Goal: Information Seeking & Learning: Learn about a topic

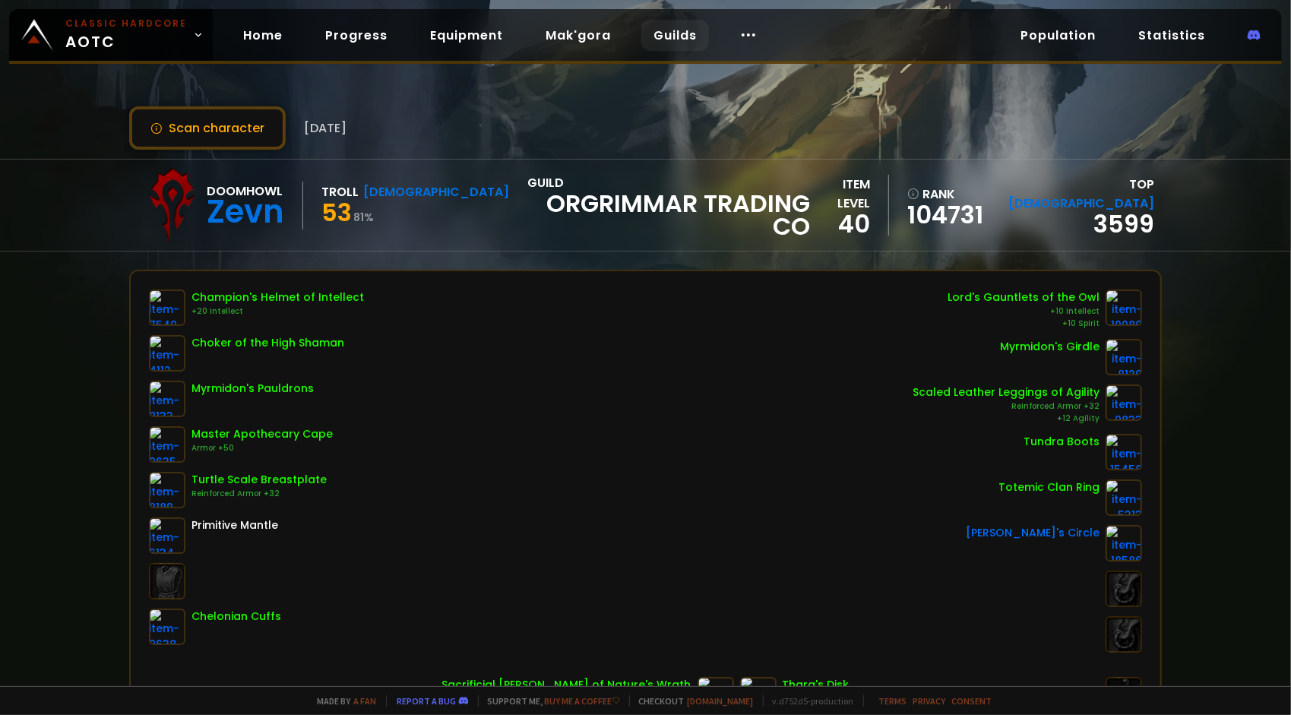
click at [681, 45] on link "Guilds" at bounding box center [675, 35] width 68 height 31
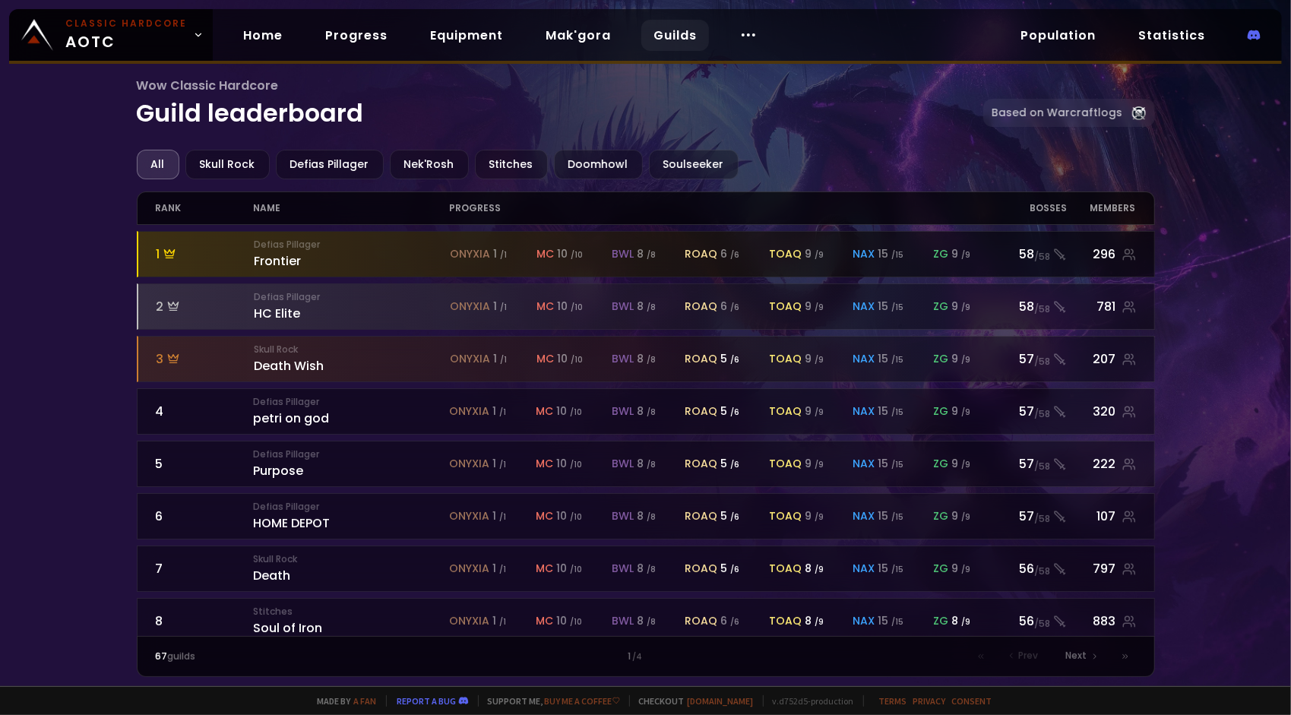
click at [356, 240] on small "Defias Pillager" at bounding box center [352, 245] width 196 height 14
click at [276, 257] on div "Defias Pillager Frontier" at bounding box center [352, 254] width 196 height 33
click at [1109, 247] on div "296" at bounding box center [1101, 254] width 68 height 19
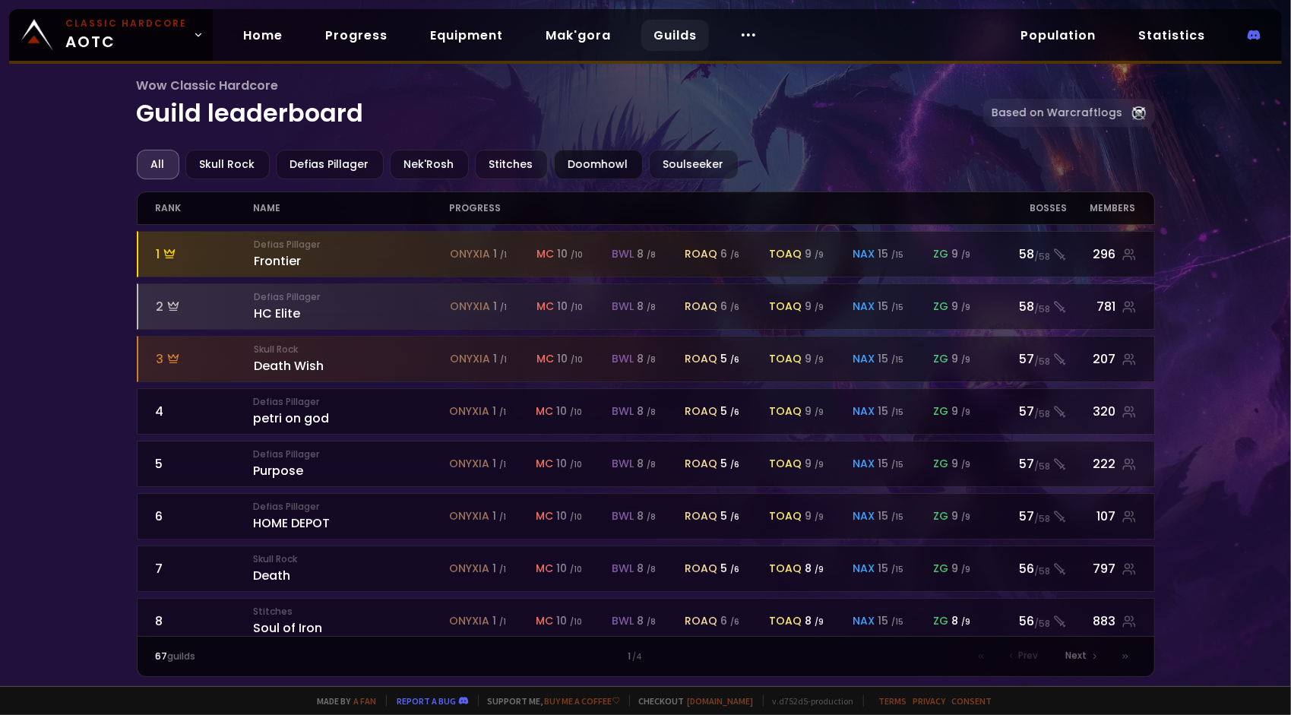
click at [580, 166] on div "Doomhowl" at bounding box center [598, 165] width 89 height 30
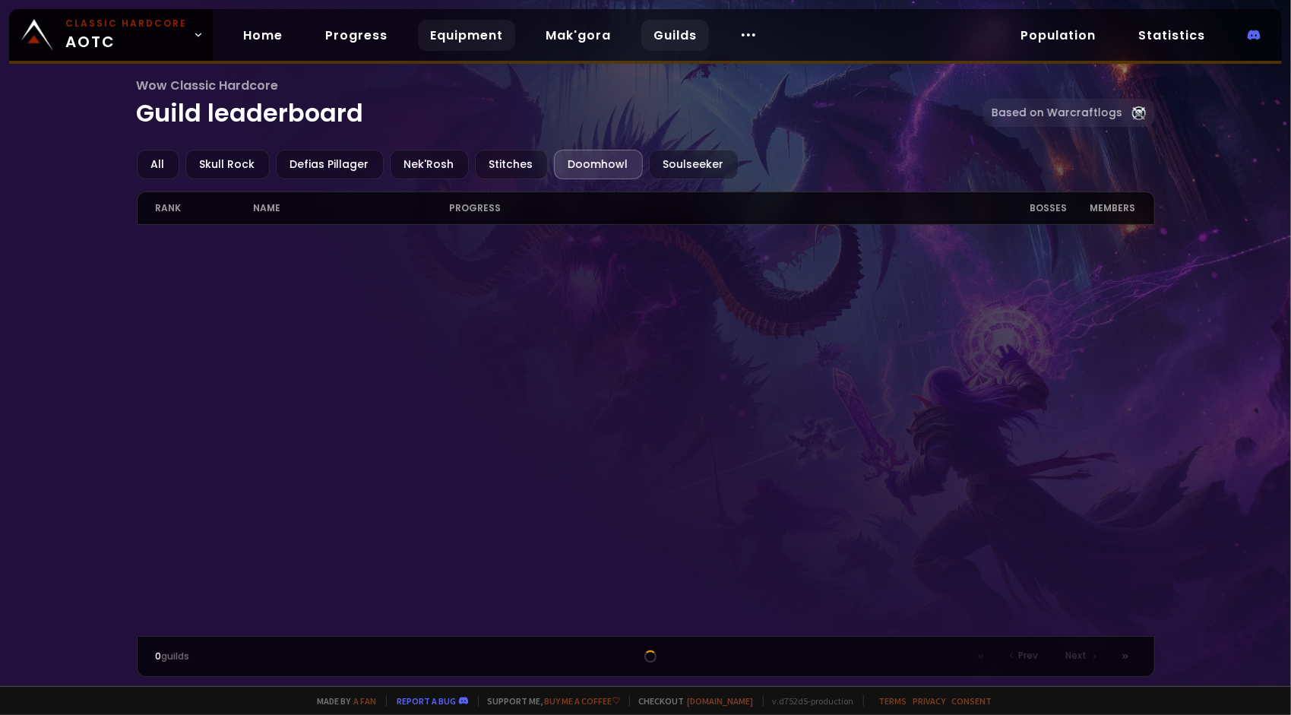
click at [444, 40] on link "Equipment" at bounding box center [466, 35] width 97 height 31
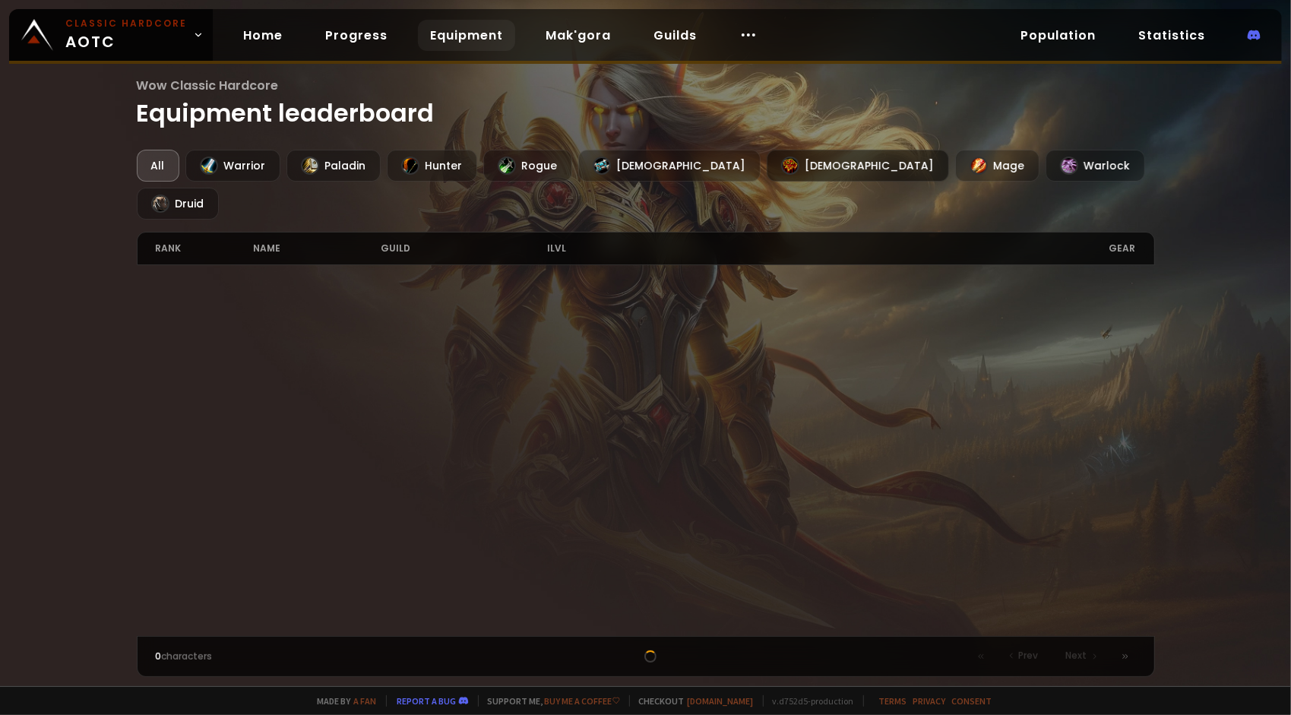
click at [767, 163] on div "[DEMOGRAPHIC_DATA]" at bounding box center [858, 166] width 182 height 32
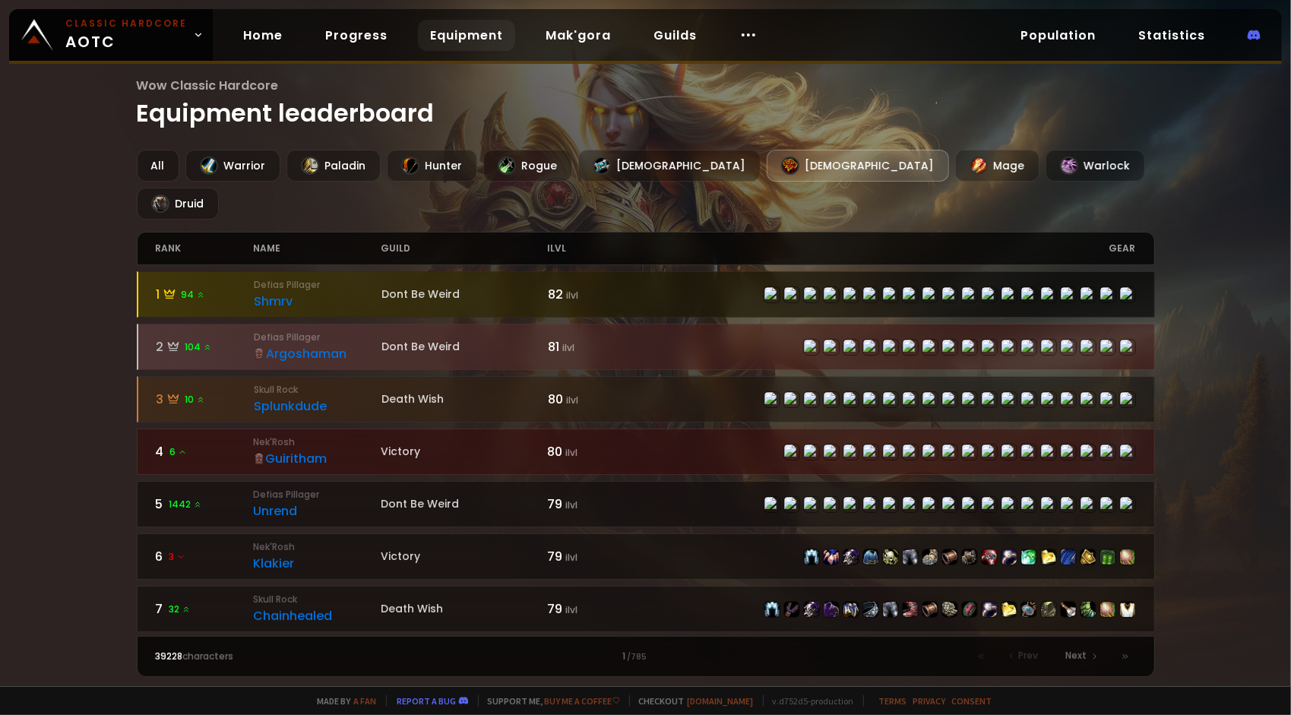
click at [278, 292] on div "Shmrv" at bounding box center [318, 301] width 128 height 19
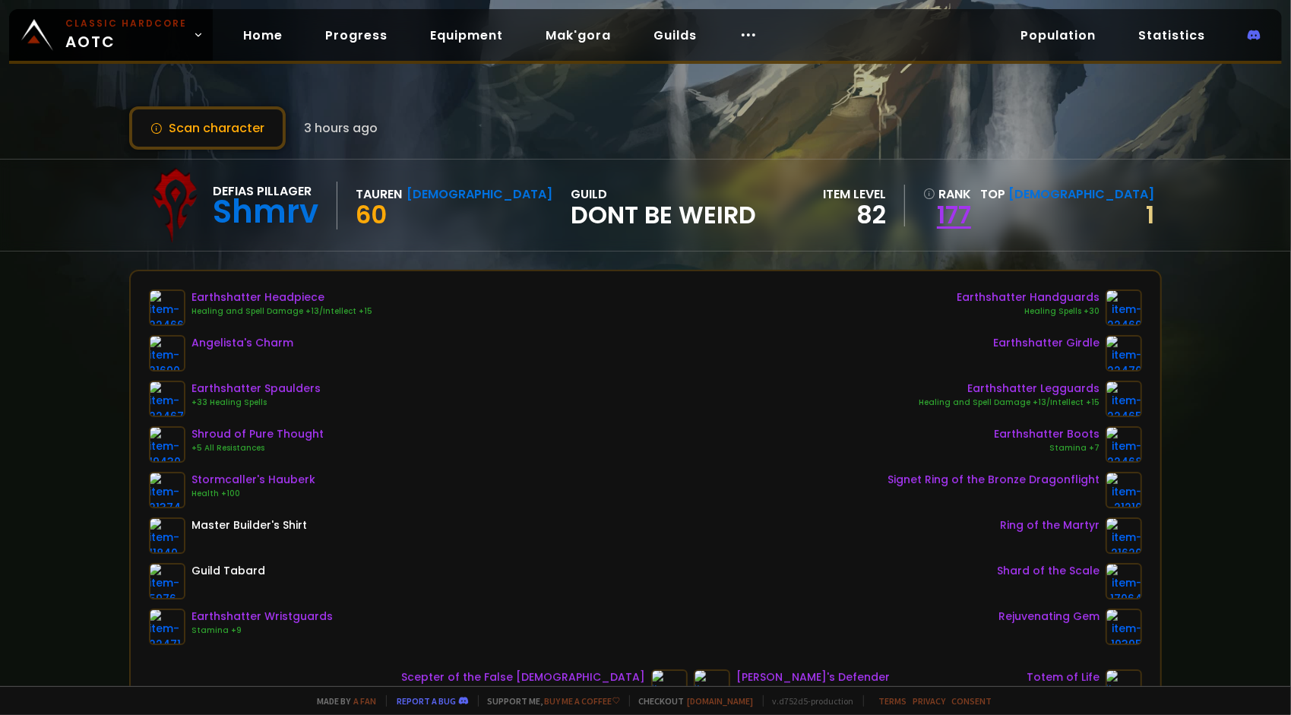
click at [971, 204] on link "177" at bounding box center [947, 215] width 48 height 23
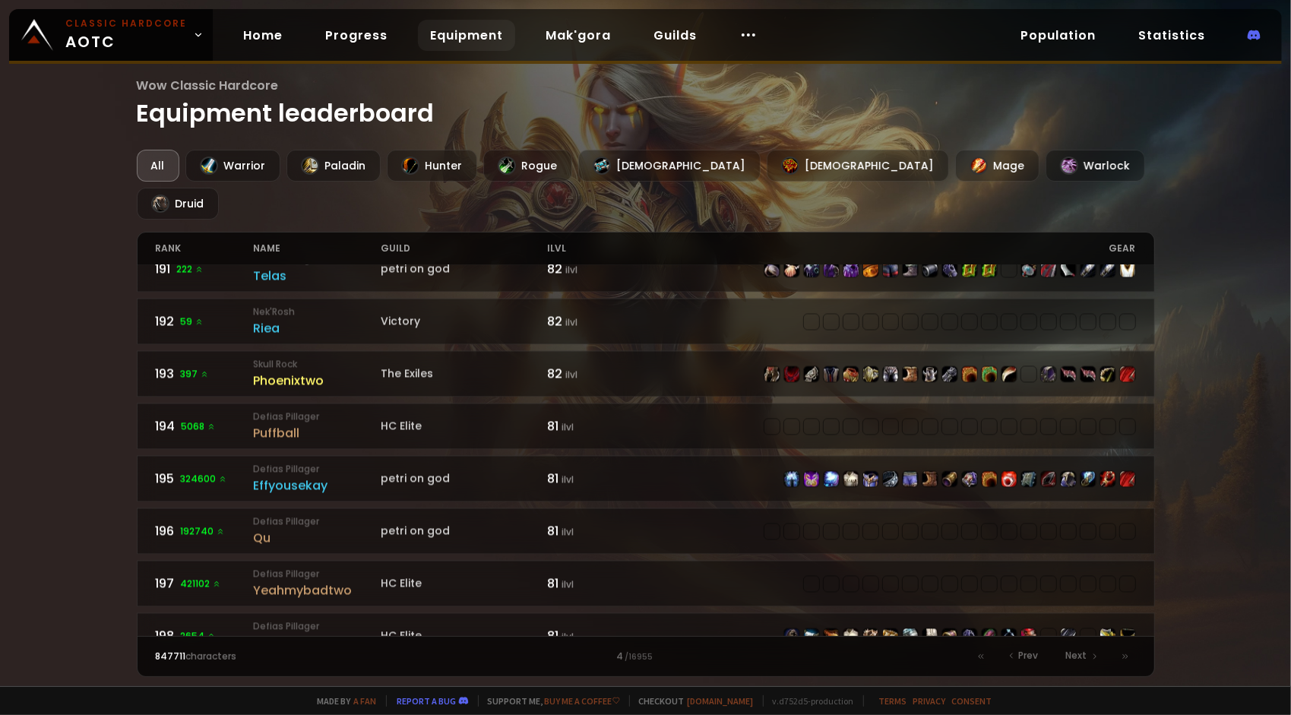
scroll to position [2126, 0]
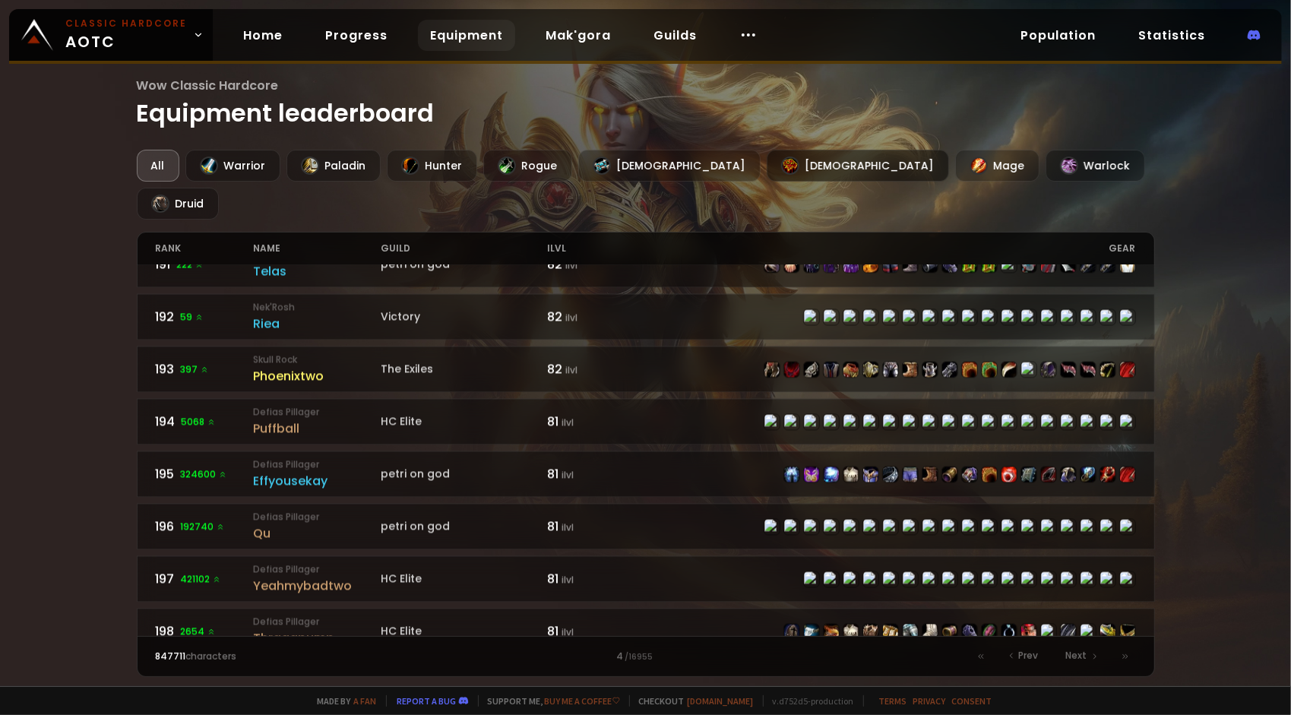
click at [767, 173] on div "[DEMOGRAPHIC_DATA]" at bounding box center [858, 166] width 182 height 32
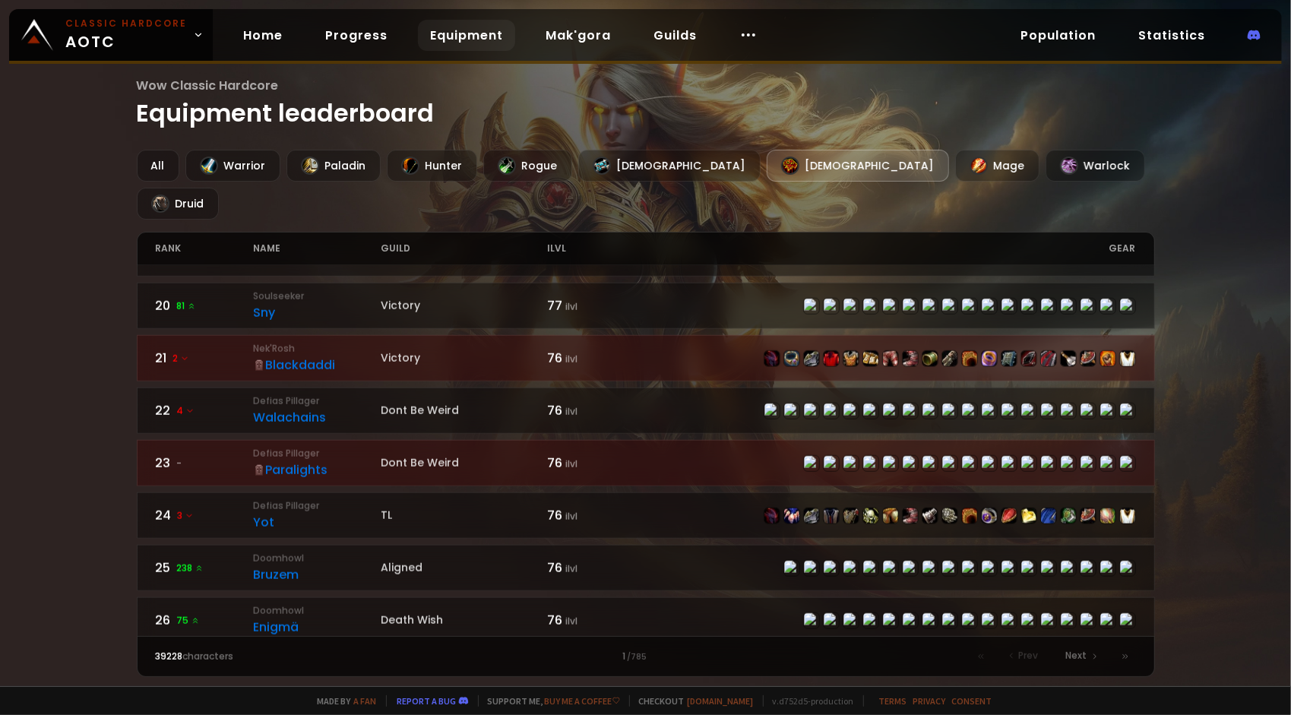
scroll to position [988, 0]
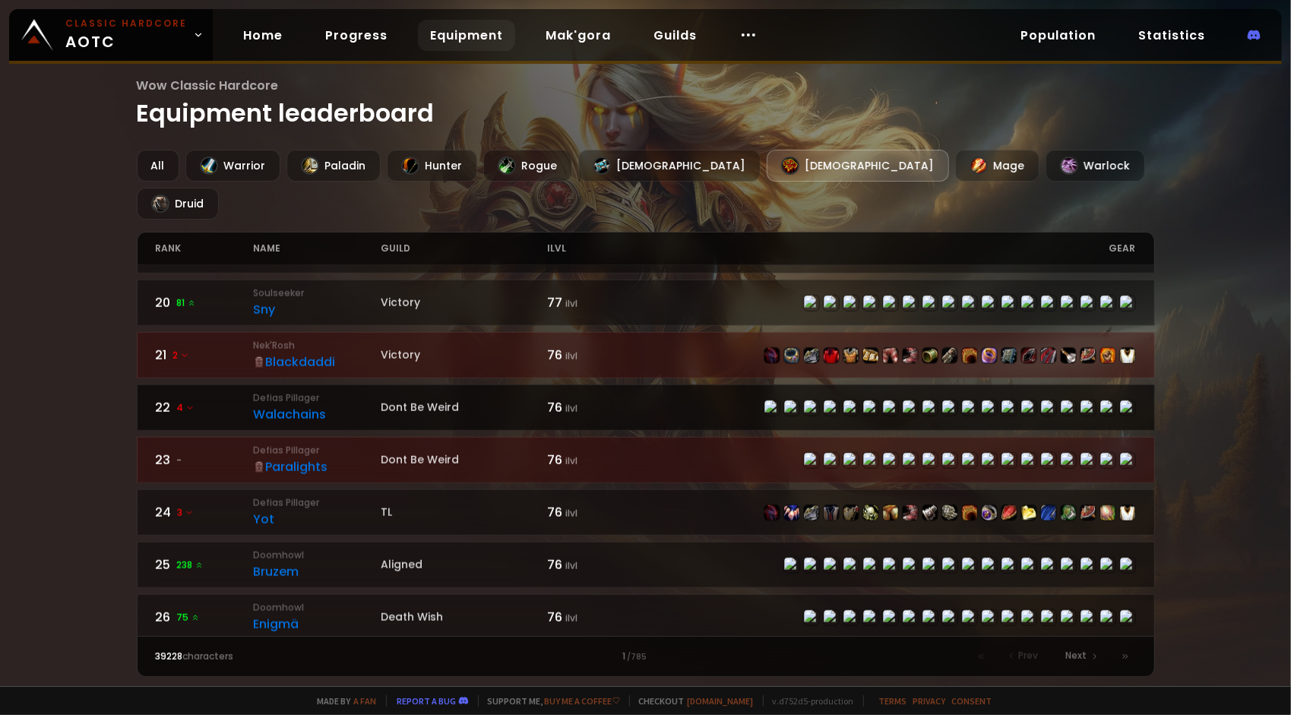
click at [289, 405] on div "Walachains" at bounding box center [318, 414] width 128 height 19
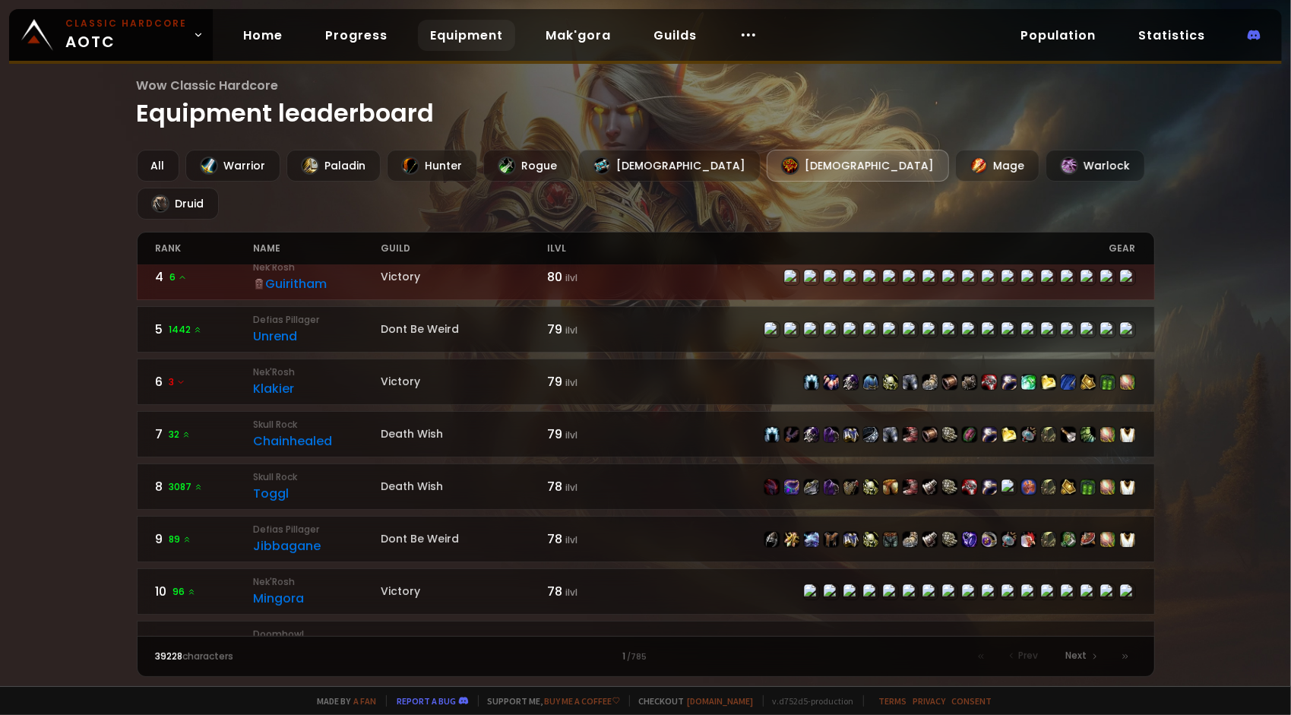
scroll to position [228, 0]
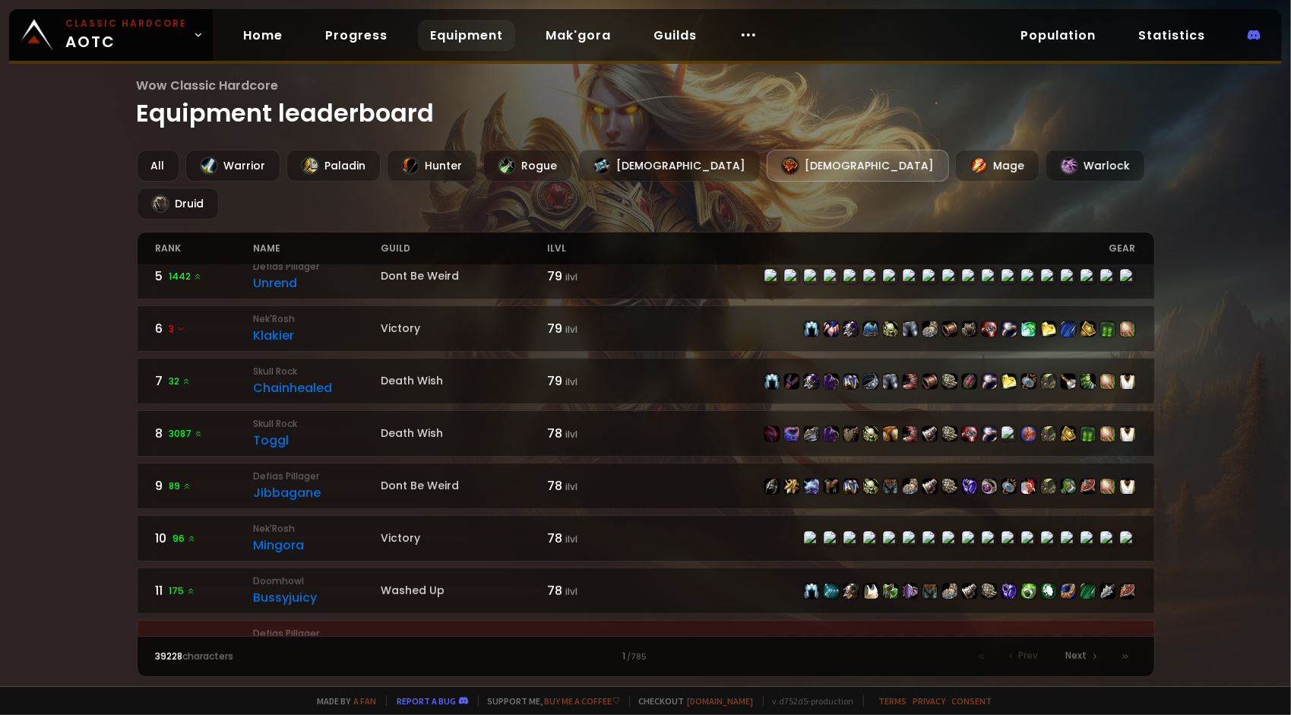
click at [297, 640] on div "Healingrei" at bounding box center [318, 649] width 128 height 19
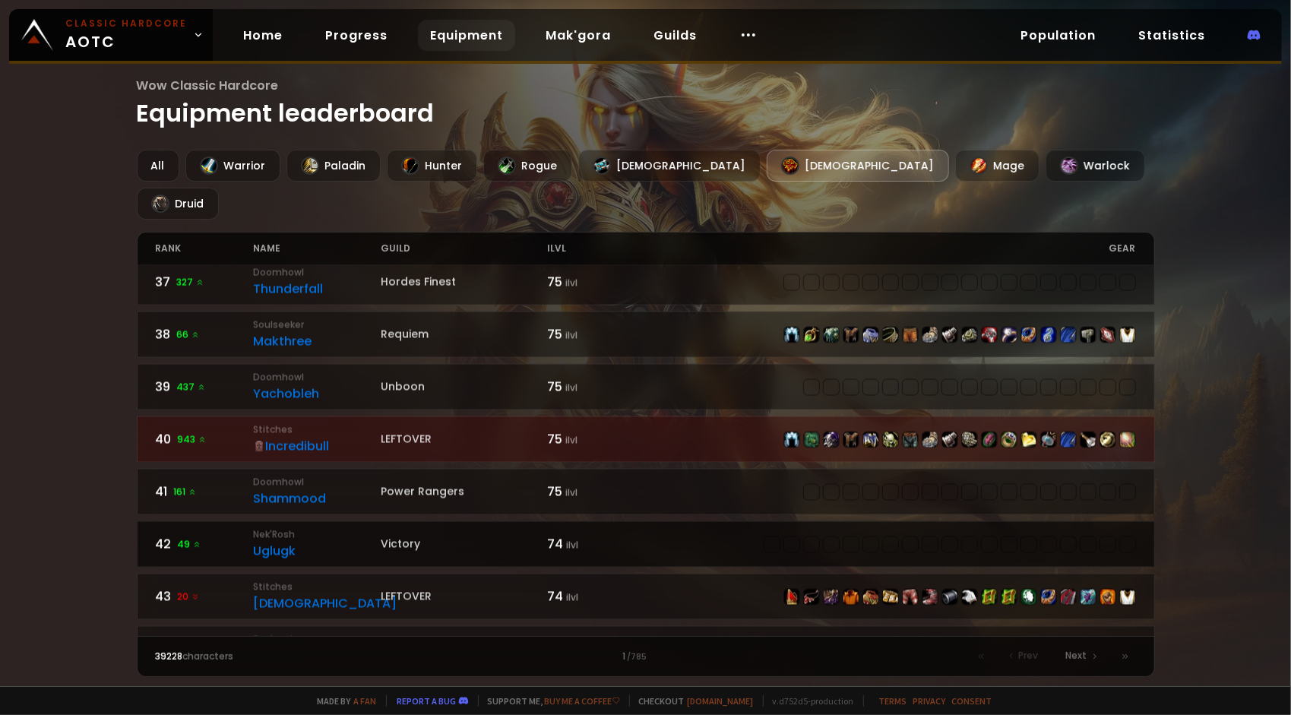
scroll to position [2126, 0]
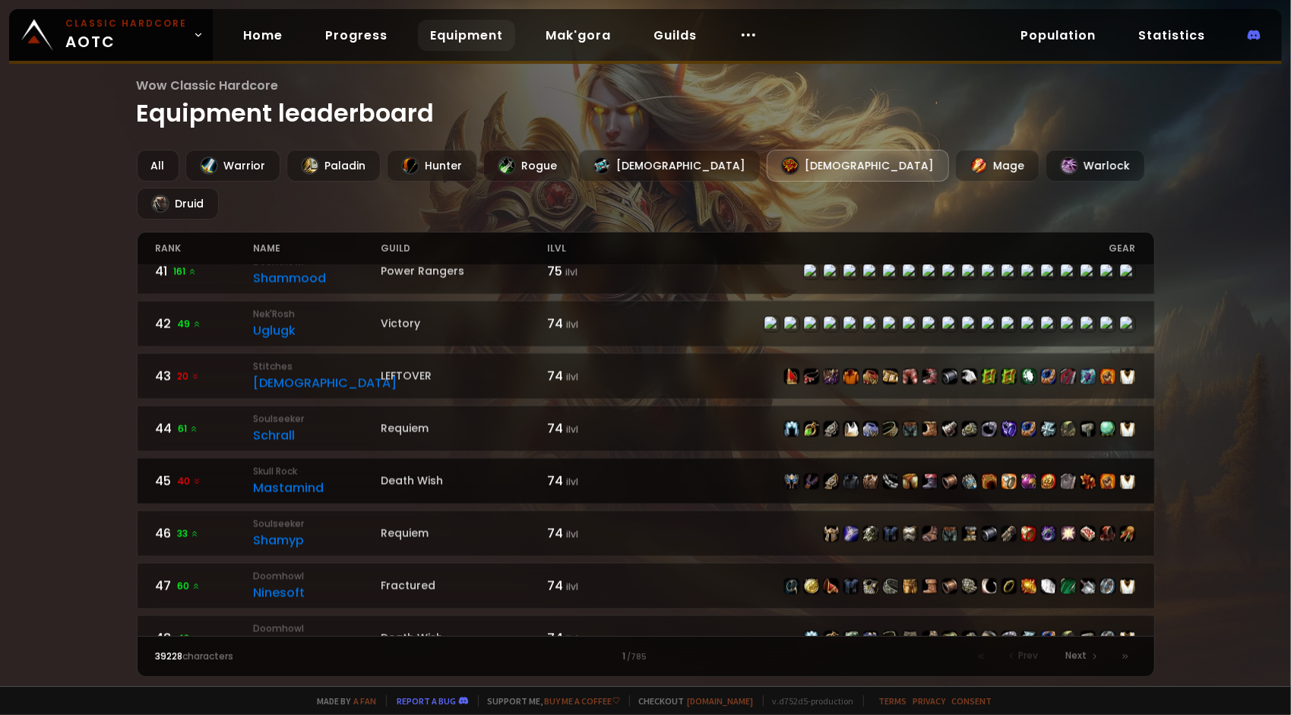
scroll to position [2126, 0]
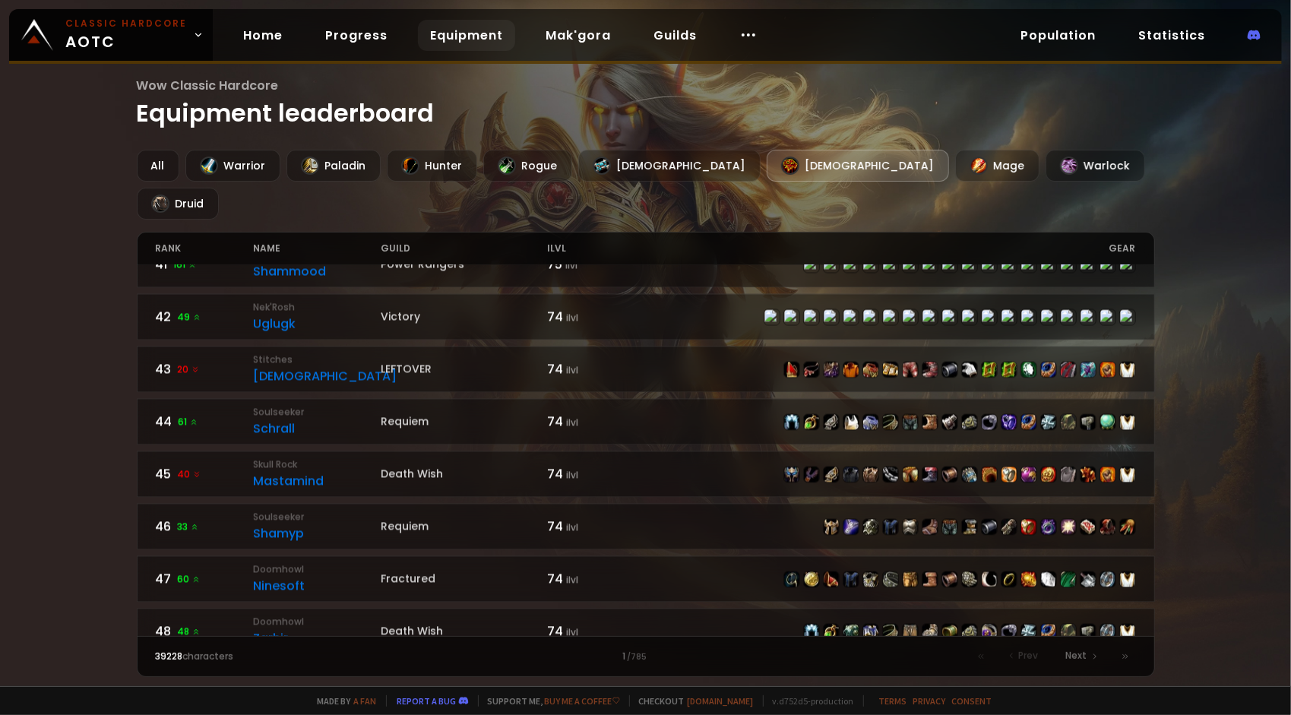
click at [344, 50] on div "Home Progress Equipment Mak'gora Guilds" at bounding box center [500, 35] width 575 height 49
click at [345, 42] on link "Progress" at bounding box center [356, 35] width 87 height 31
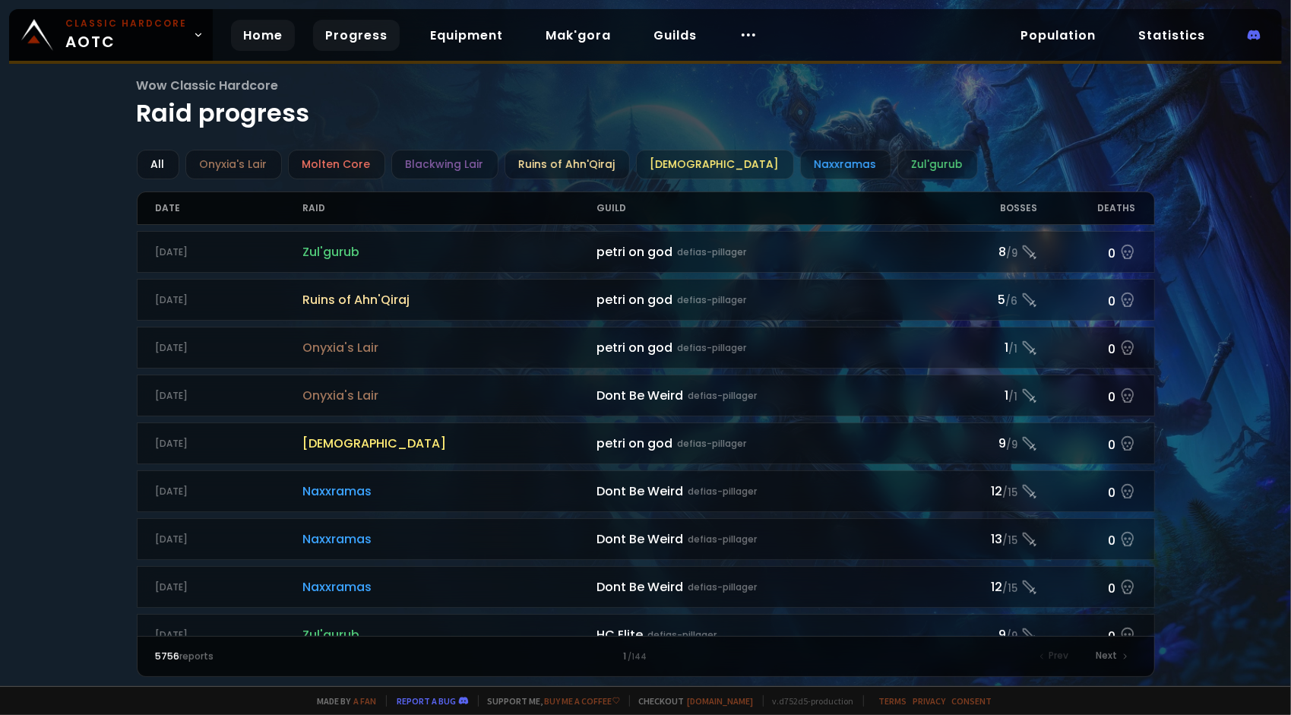
click at [270, 36] on link "Home" at bounding box center [263, 35] width 64 height 31
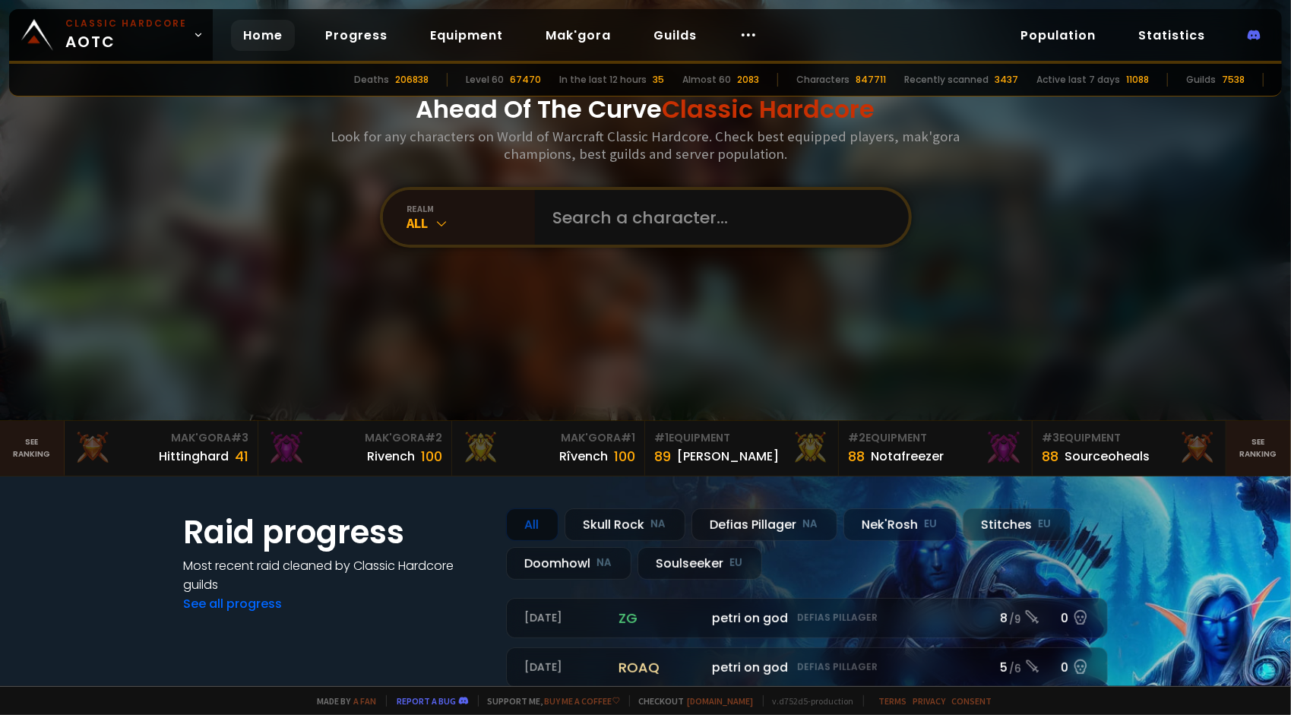
scroll to position [152, 0]
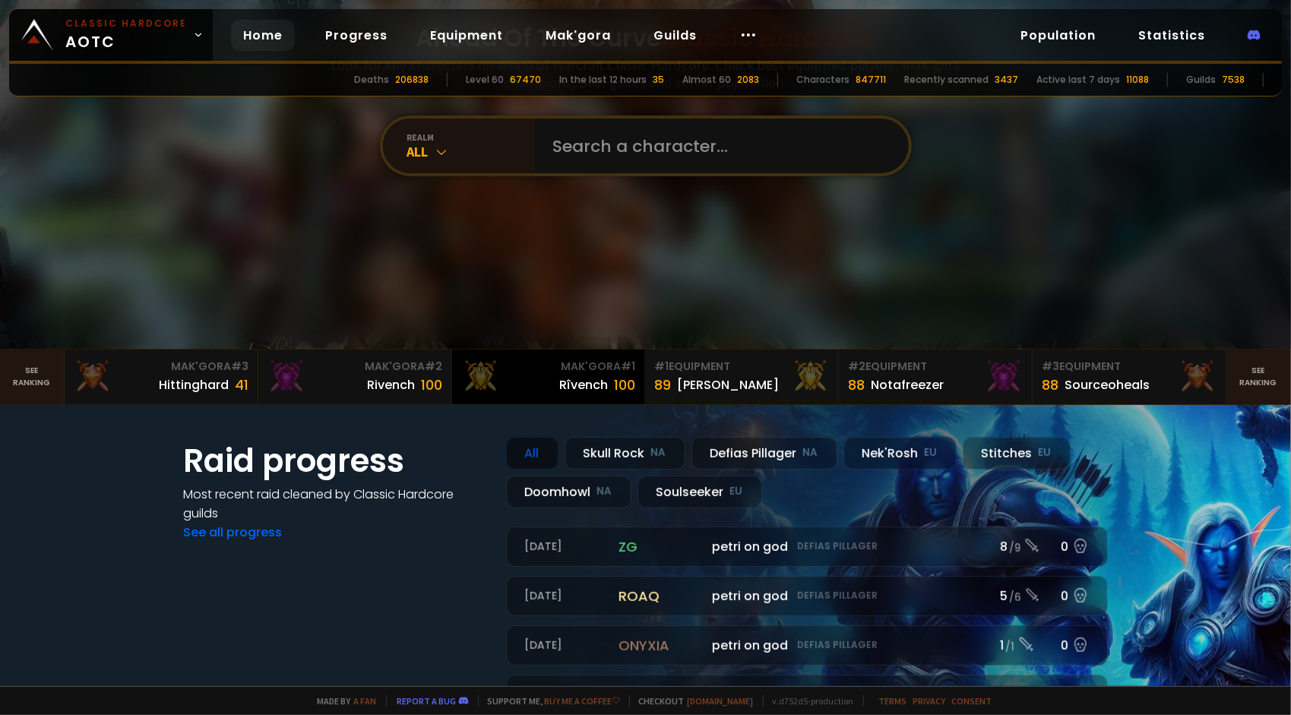
click at [570, 382] on div "Rîvench" at bounding box center [583, 384] width 49 height 19
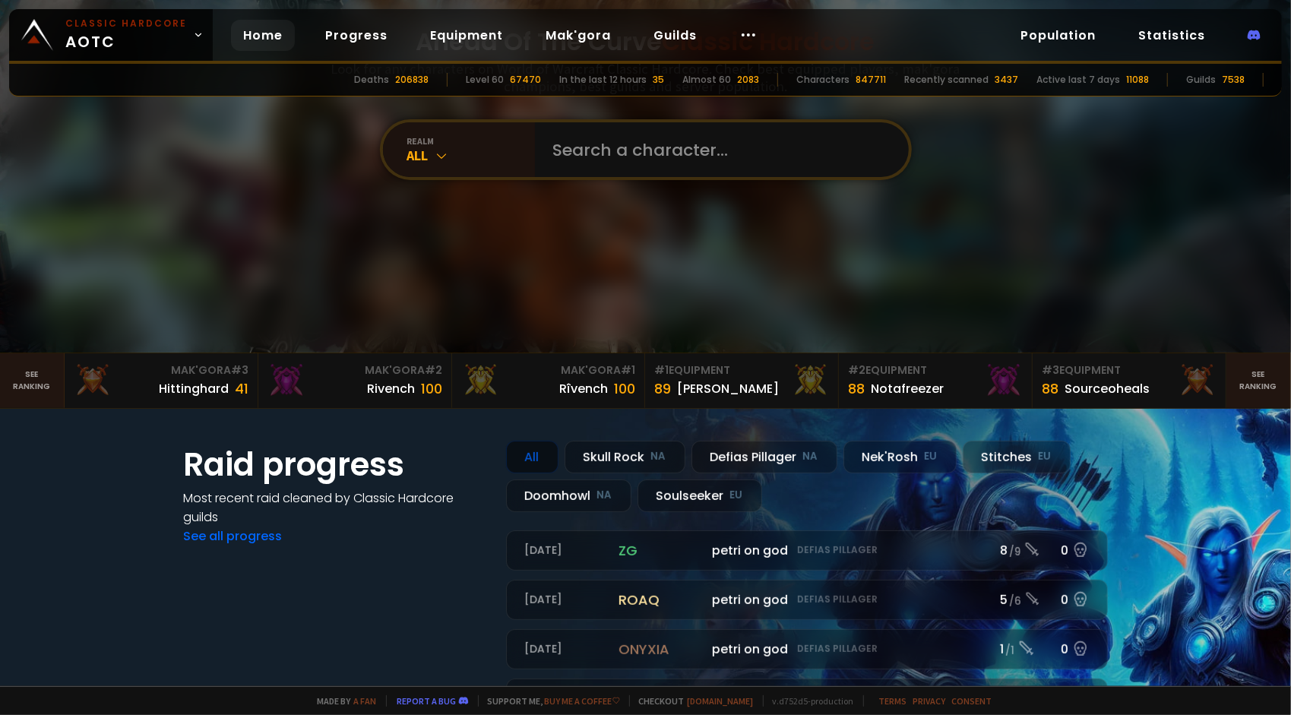
scroll to position [152, 0]
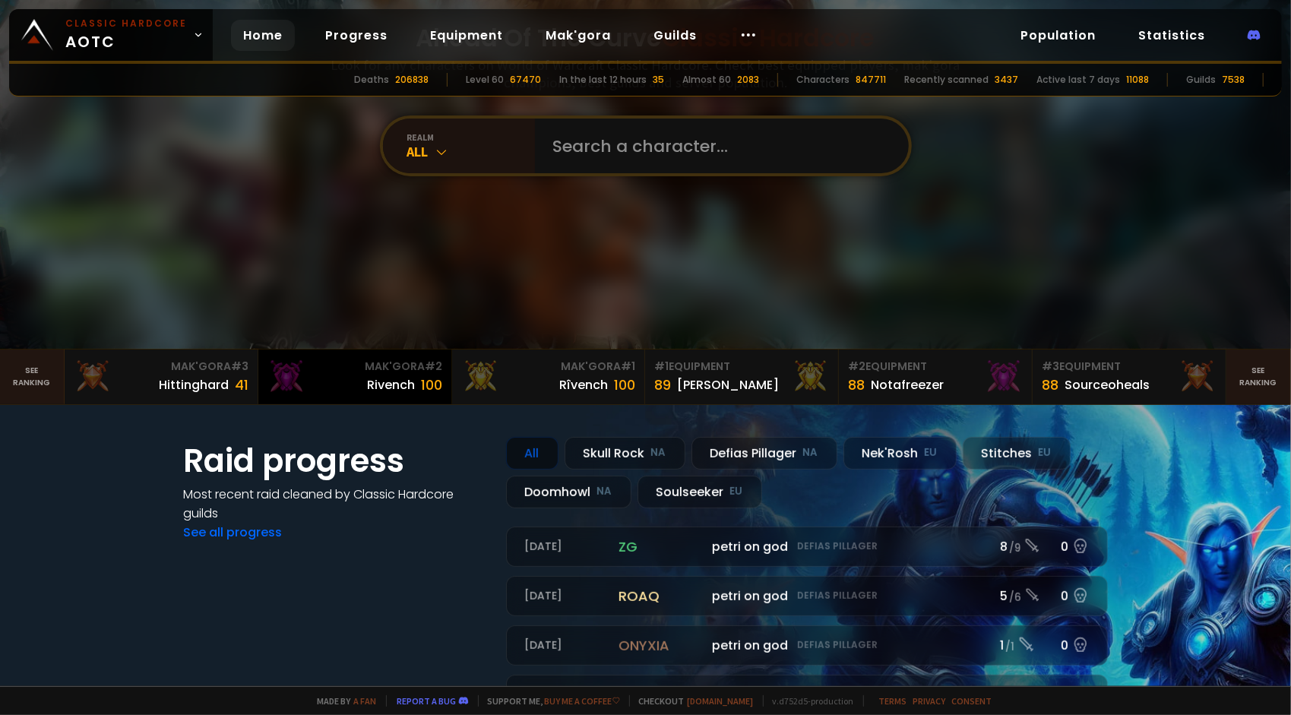
click at [413, 383] on div "Rivench 100" at bounding box center [404, 385] width 75 height 21
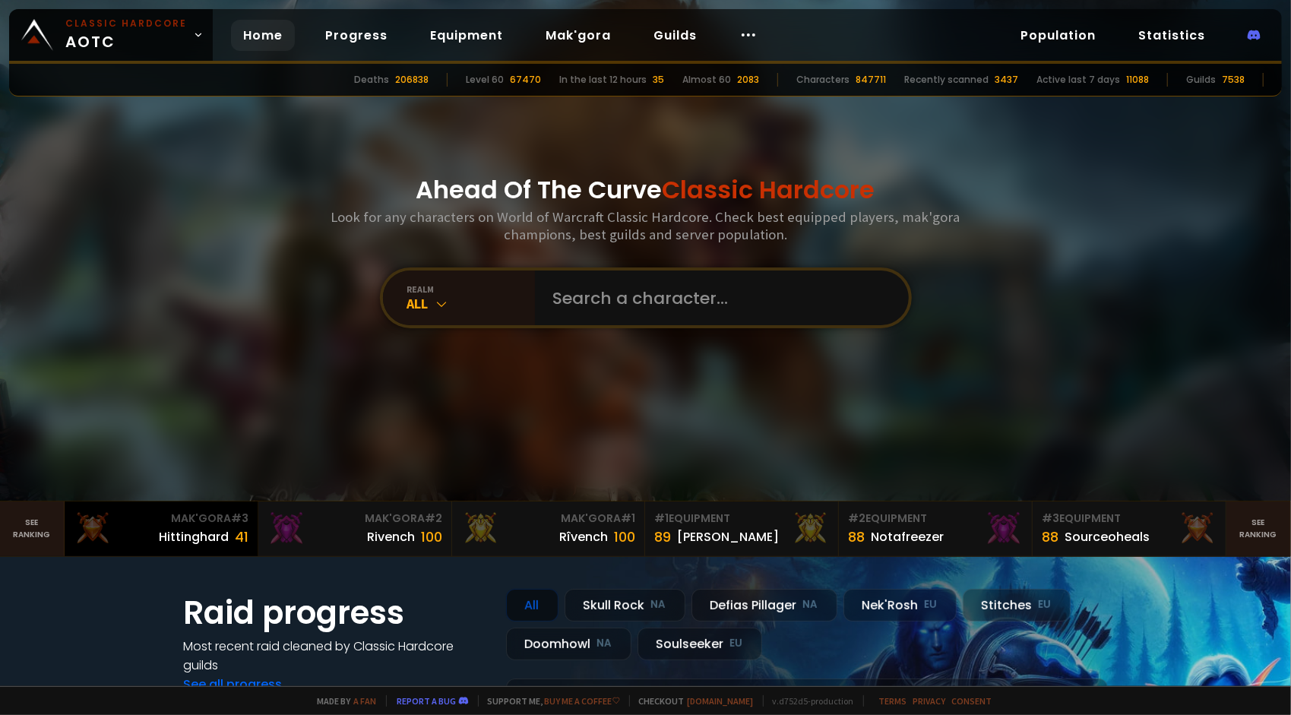
click at [194, 531] on div "Hittinghard" at bounding box center [194, 536] width 70 height 19
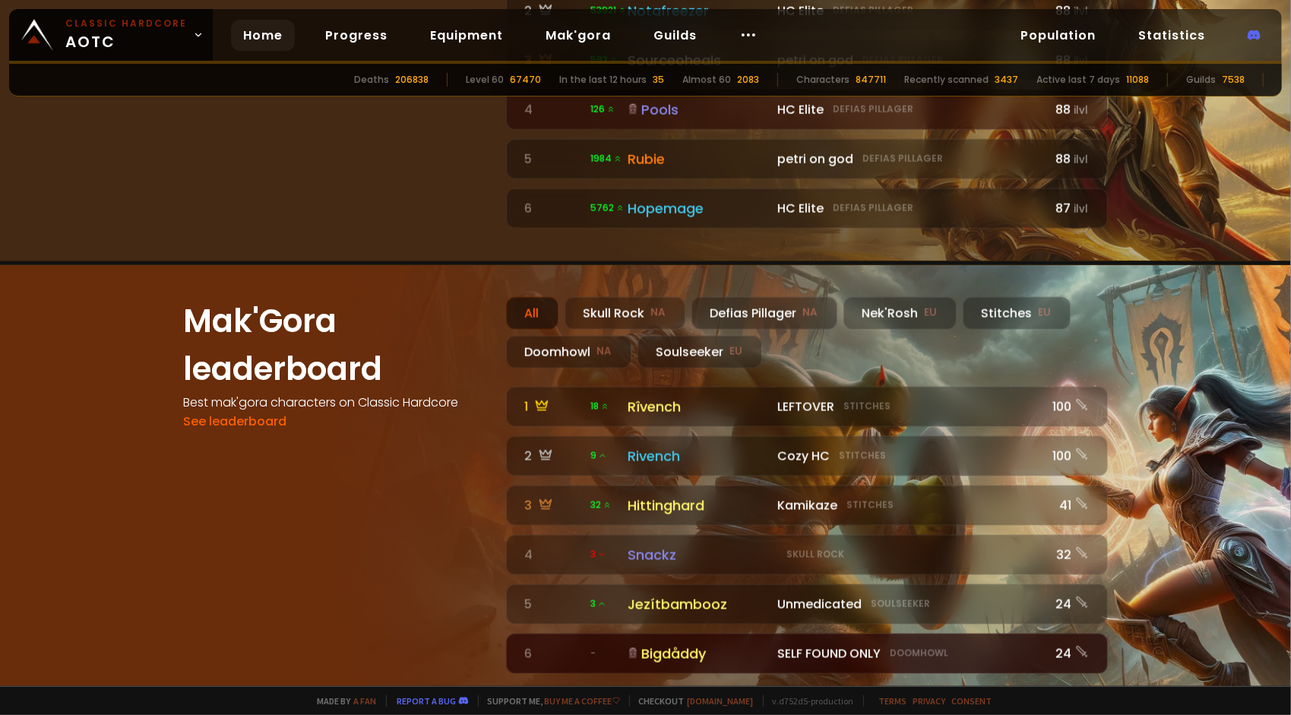
scroll to position [1273, 0]
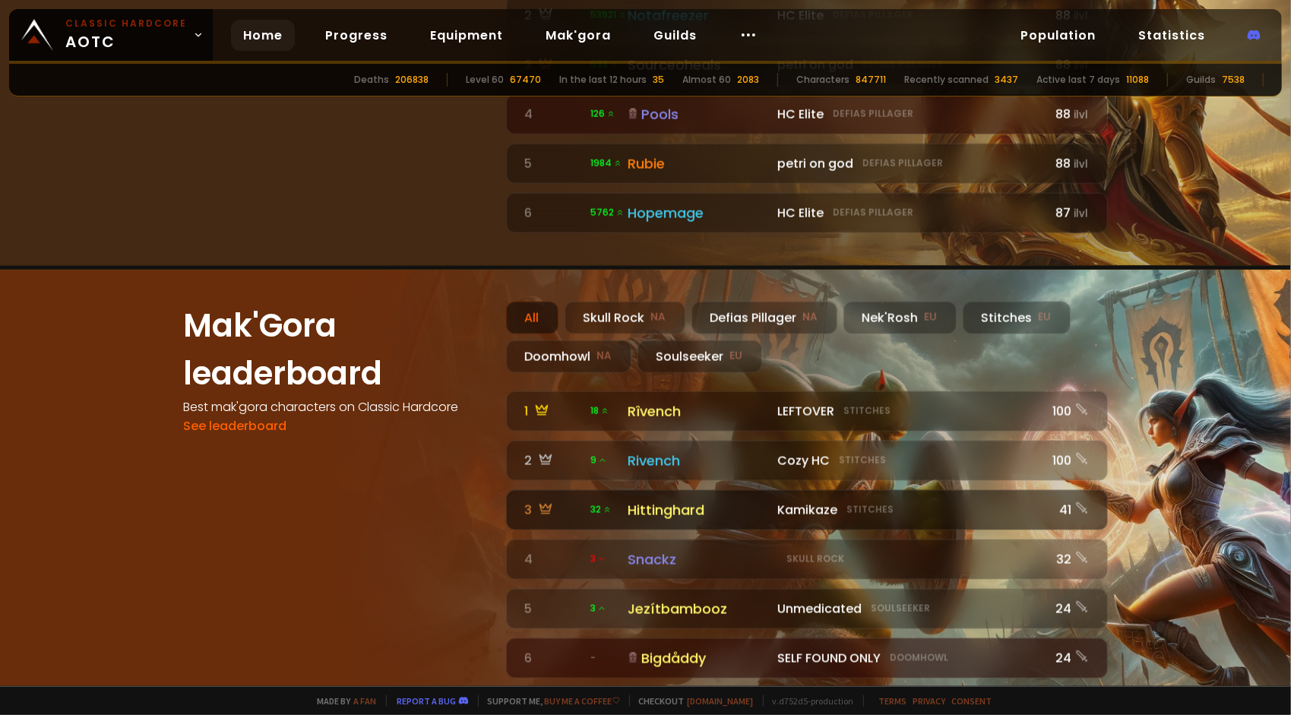
click at [1015, 501] on div "Kamikaze Stitches" at bounding box center [908, 510] width 262 height 19
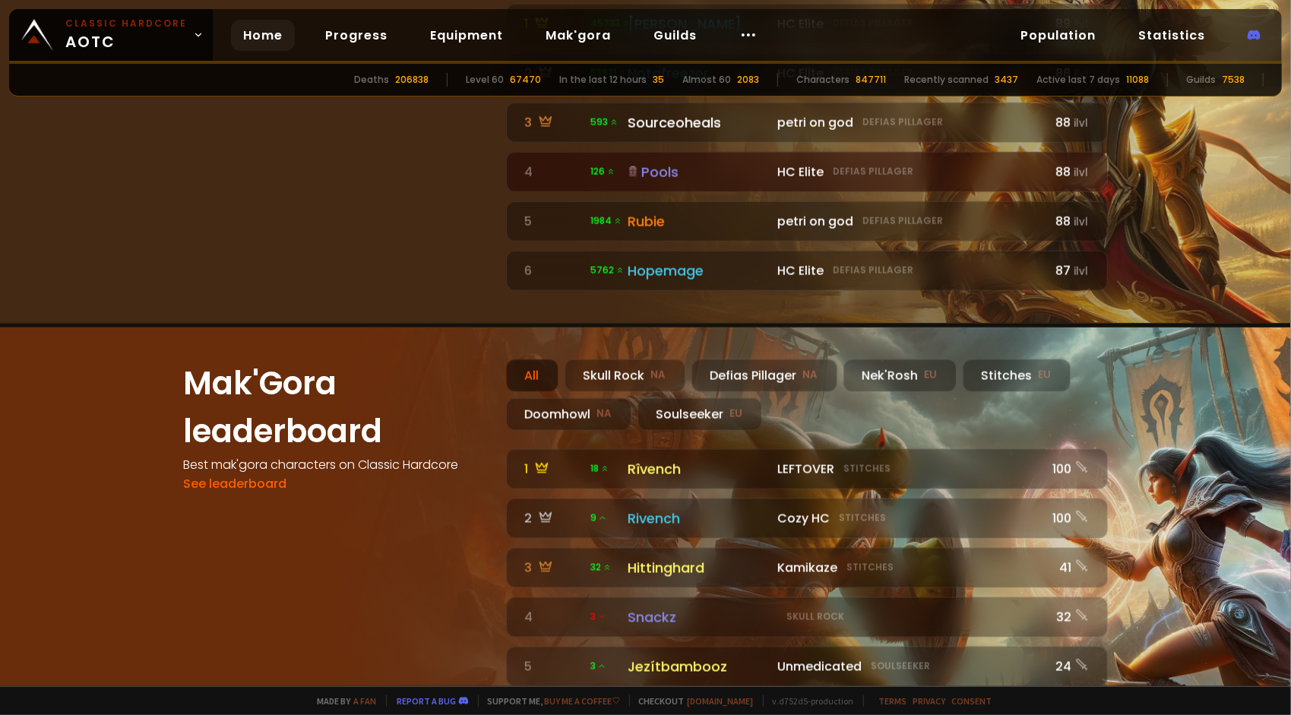
scroll to position [1216, 0]
click at [249, 474] on link "See leaderboard" at bounding box center [235, 482] width 103 height 17
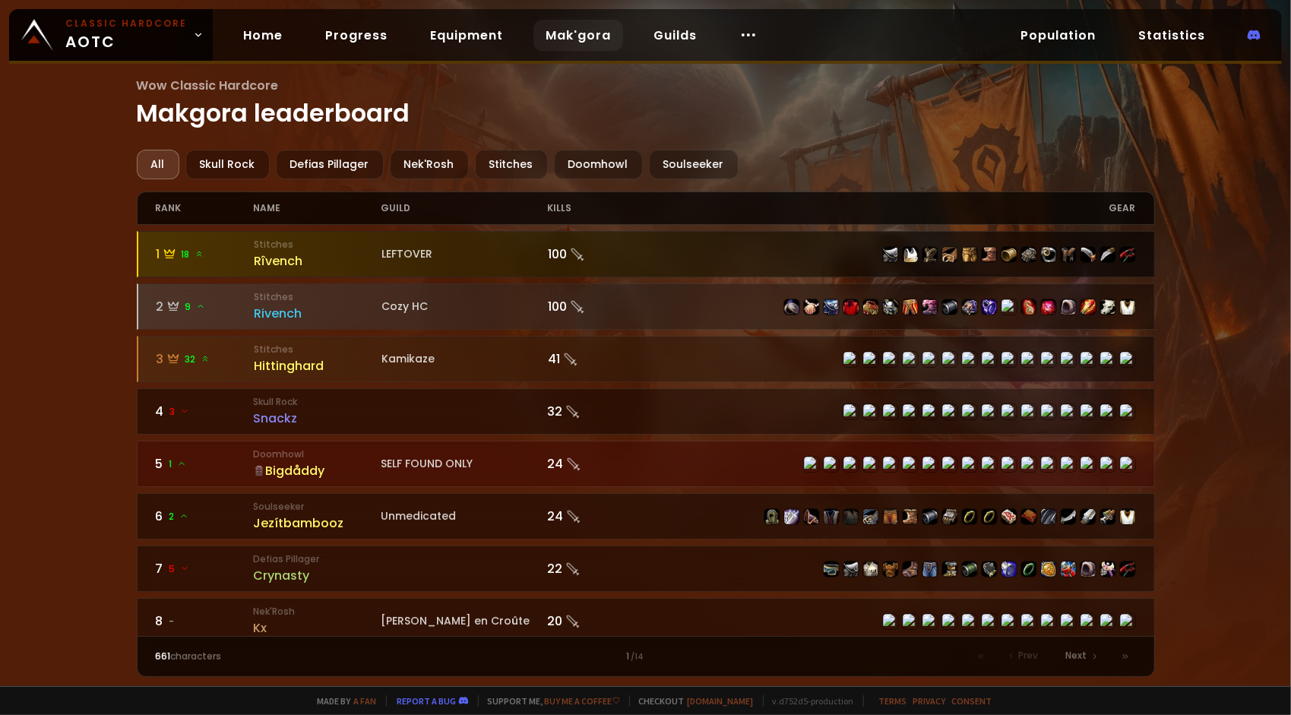
click at [292, 256] on div "Rîvench" at bounding box center [318, 260] width 128 height 19
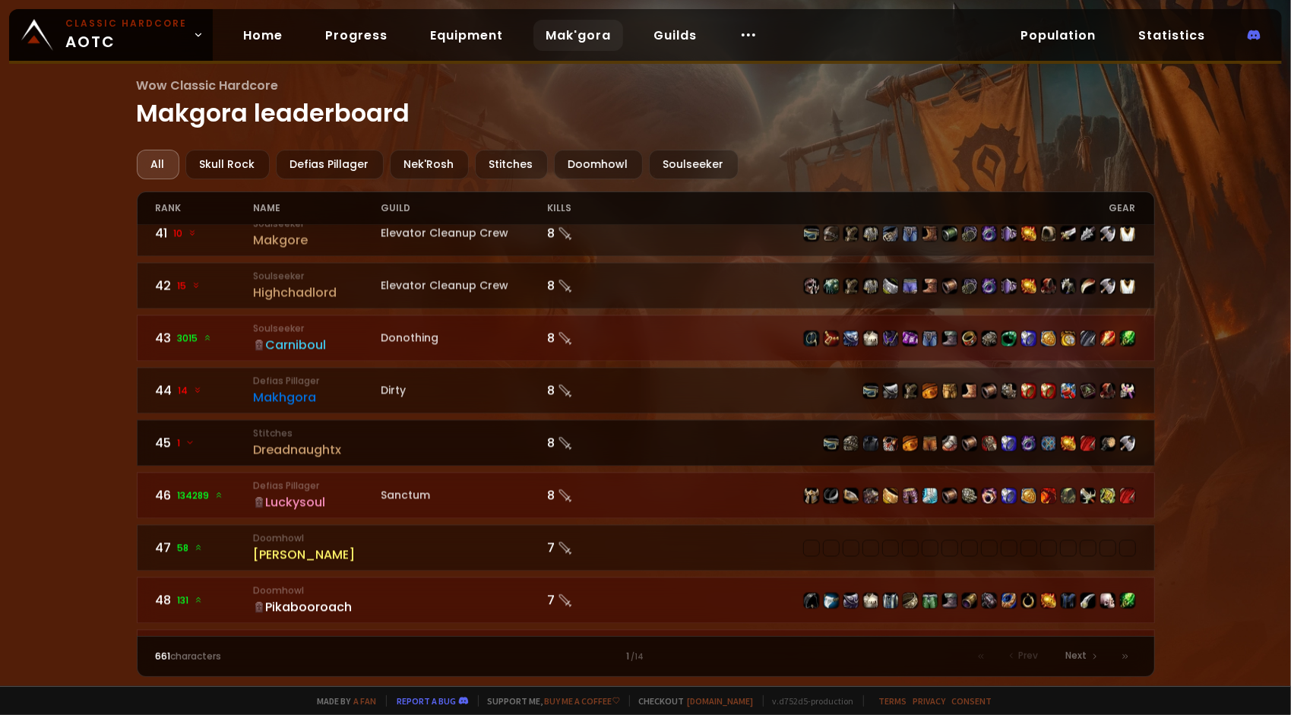
scroll to position [2124, 0]
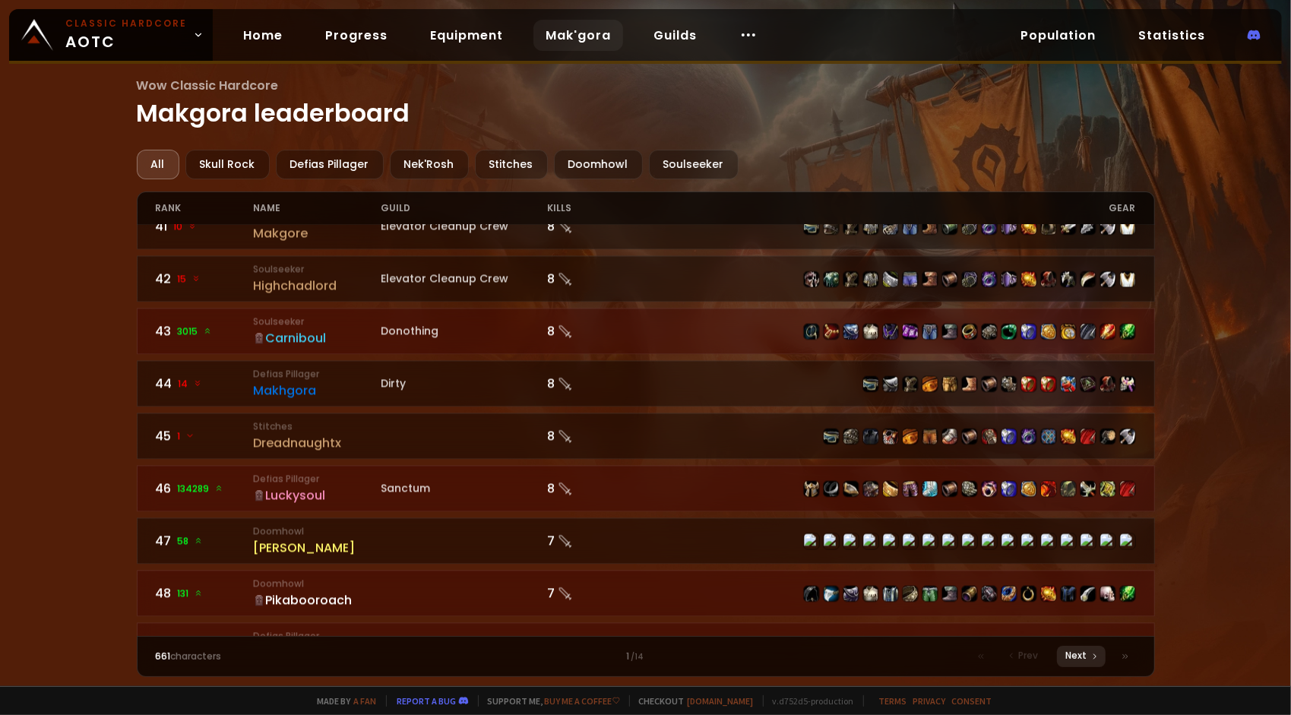
click at [1078, 664] on div "Next" at bounding box center [1081, 656] width 49 height 21
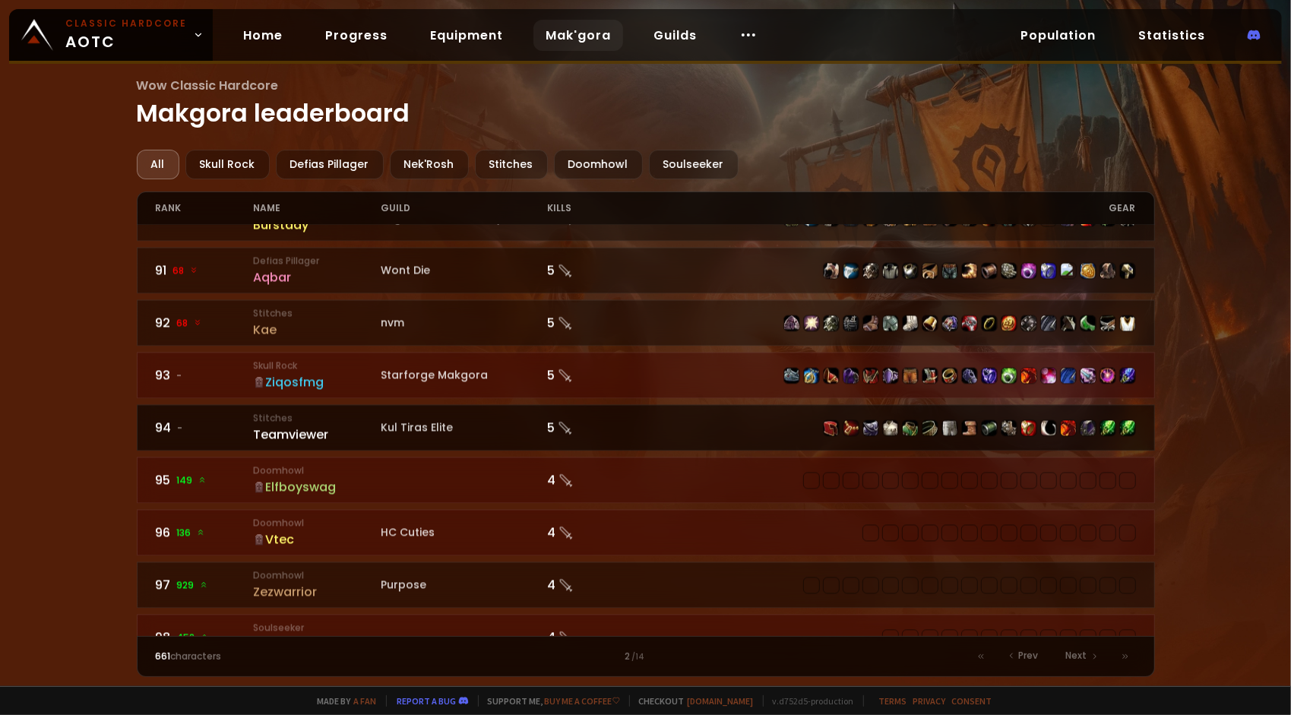
scroll to position [2124, 0]
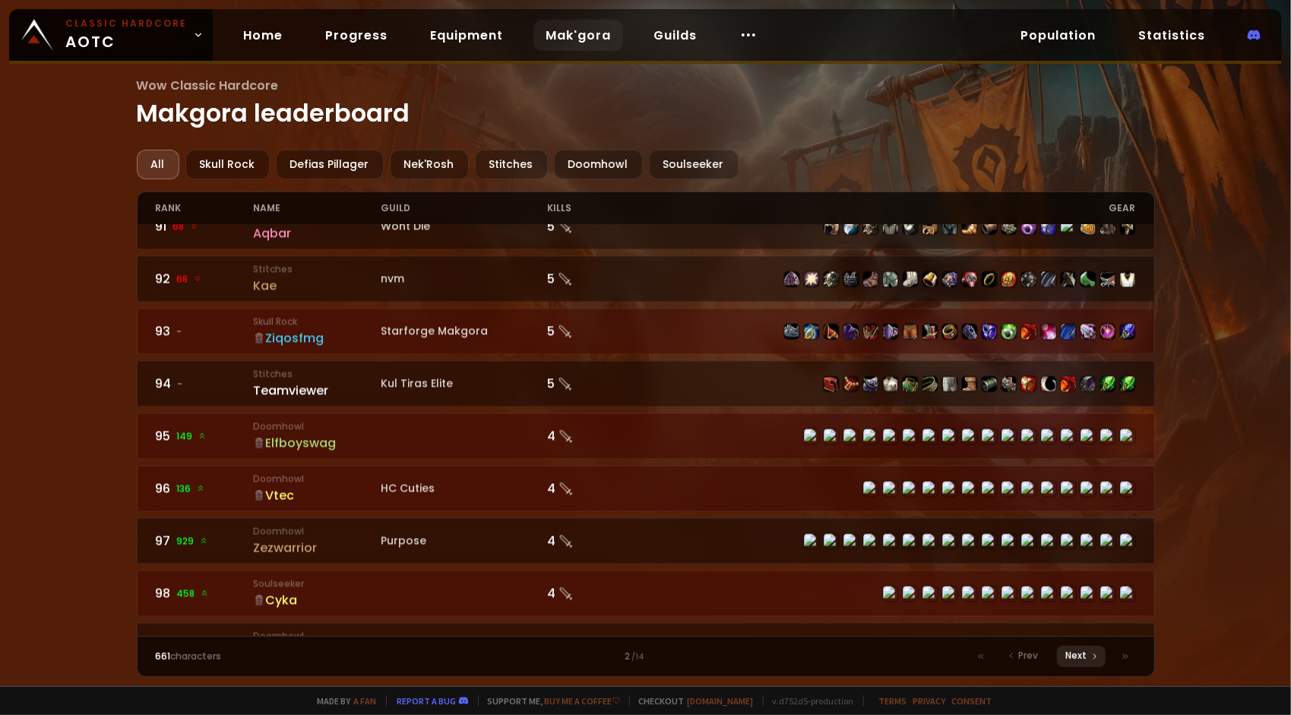
click at [1071, 656] on span "Next" at bounding box center [1076, 656] width 21 height 14
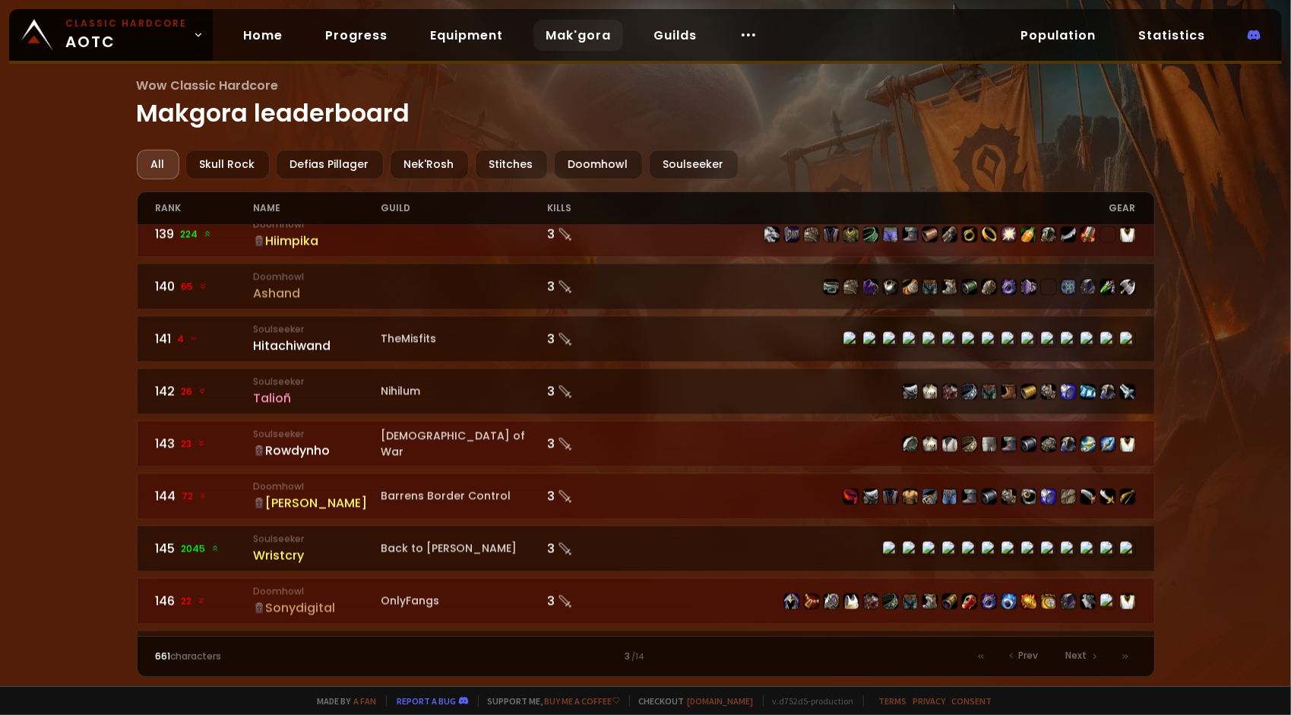
scroll to position [2124, 0]
